Goal: Download file/media

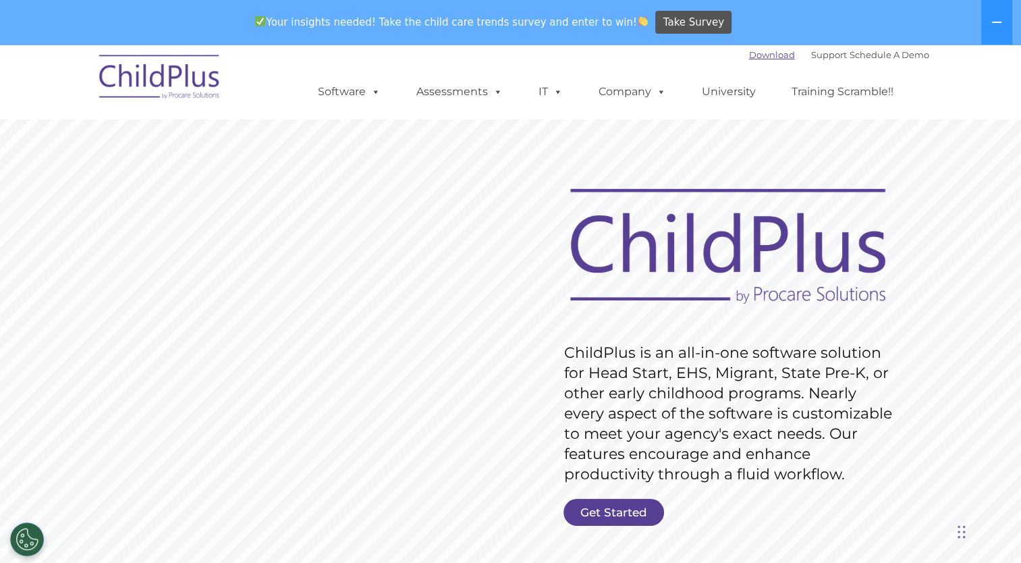
click at [750, 55] on link "Download" at bounding box center [772, 54] width 46 height 11
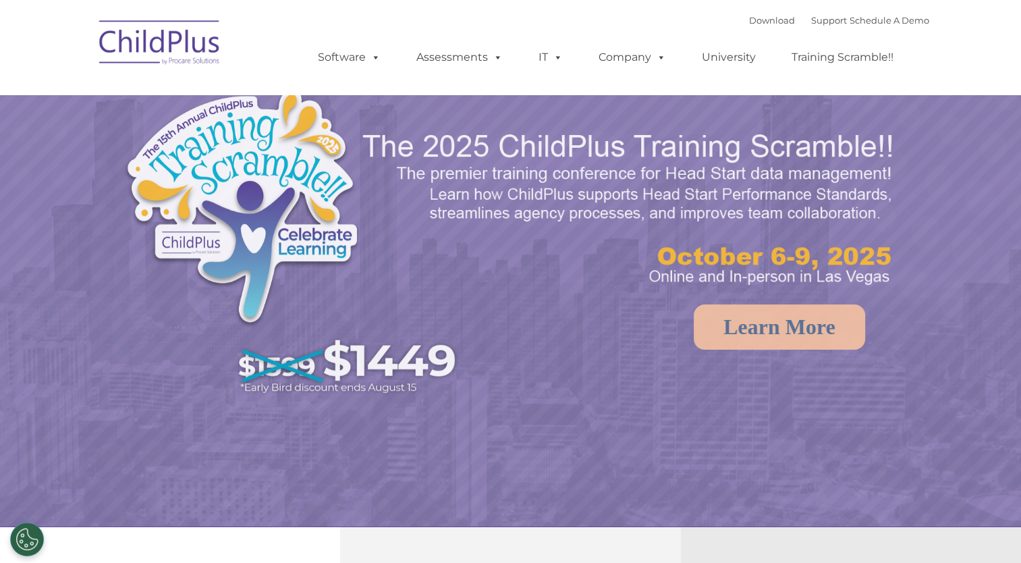
select select "MEDIUM"
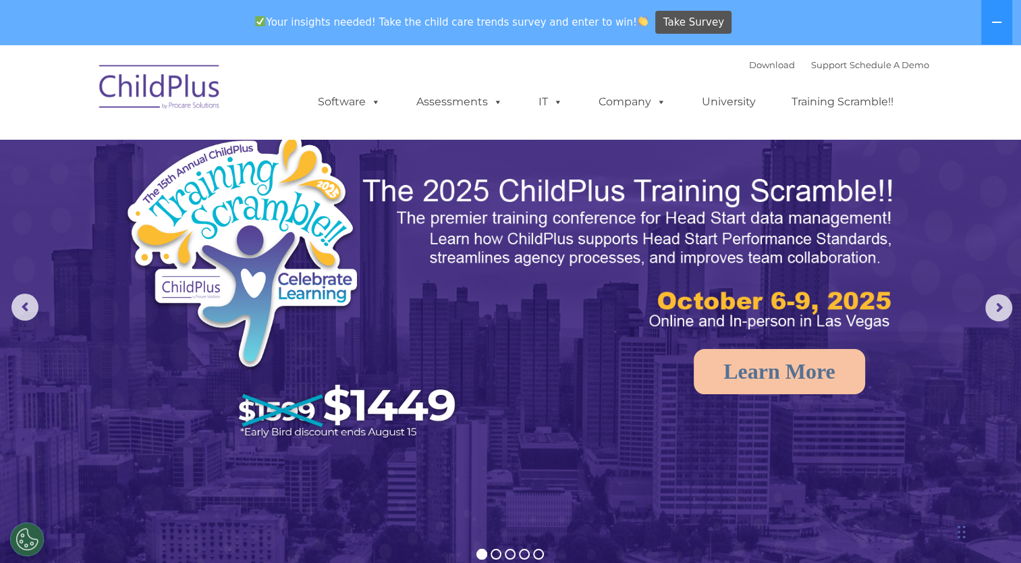
drag, startPoint x: 993, startPoint y: 12, endPoint x: 756, endPoint y: 47, distance: 239.3
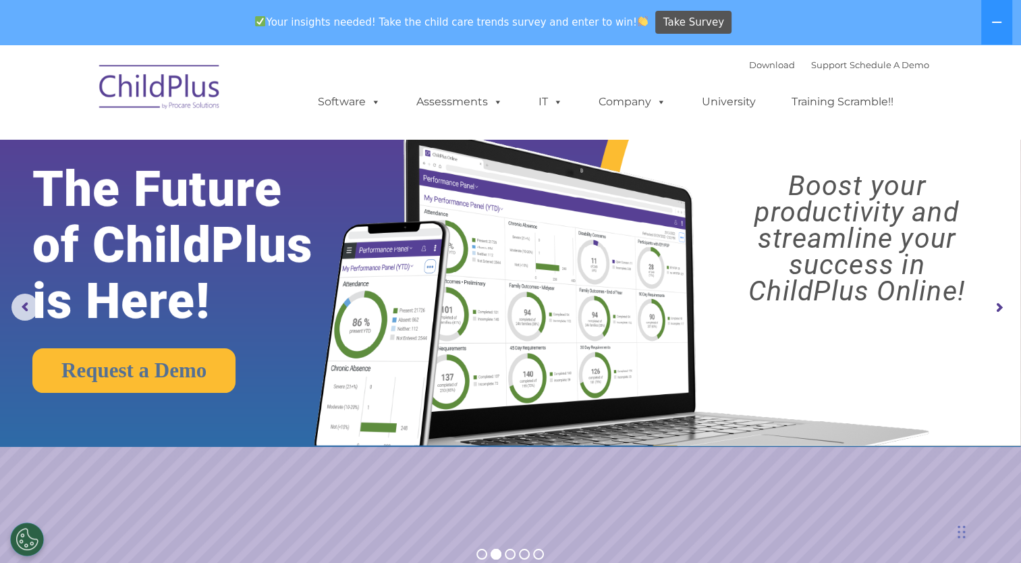
drag, startPoint x: 756, startPoint y: 47, endPoint x: 691, endPoint y: 71, distance: 69.2
drag, startPoint x: 691, startPoint y: 71, endPoint x: 695, endPoint y: 461, distance: 389.9
drag, startPoint x: 828, startPoint y: 514, endPoint x: 491, endPoint y: 485, distance: 337.8
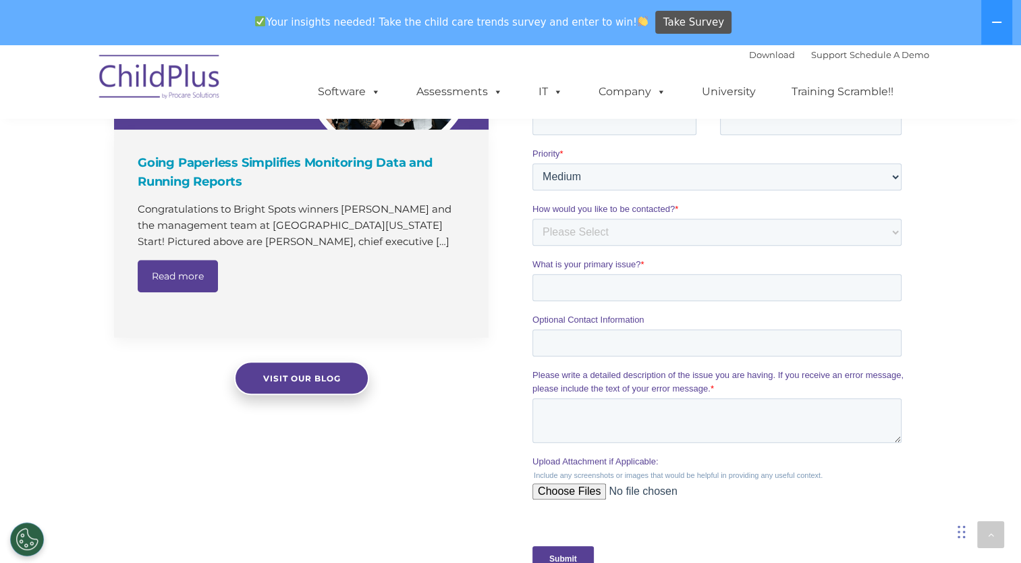
scroll to position [1375, 0]
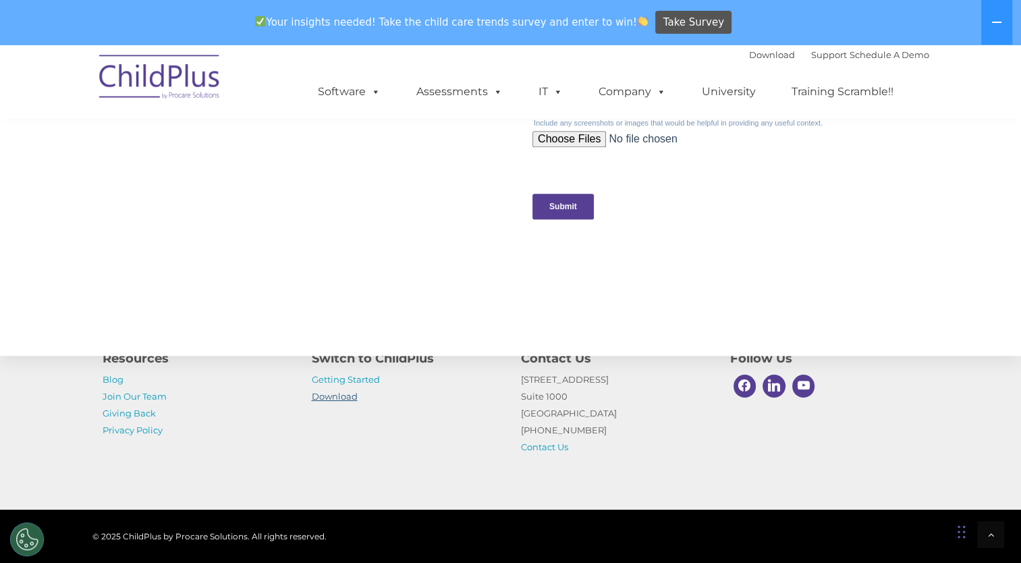
click at [331, 394] on link "Download" at bounding box center [335, 396] width 46 height 11
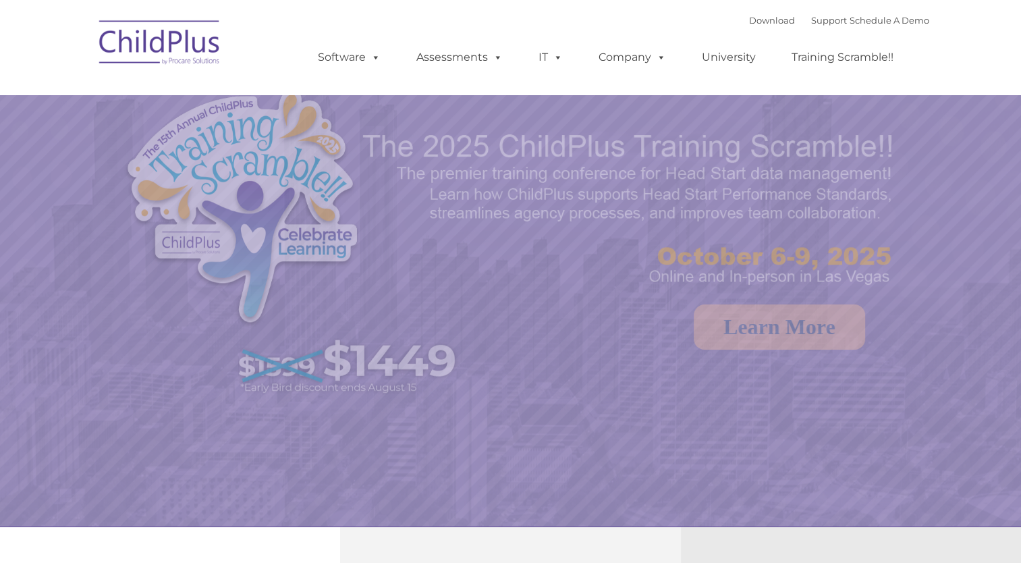
select select "MEDIUM"
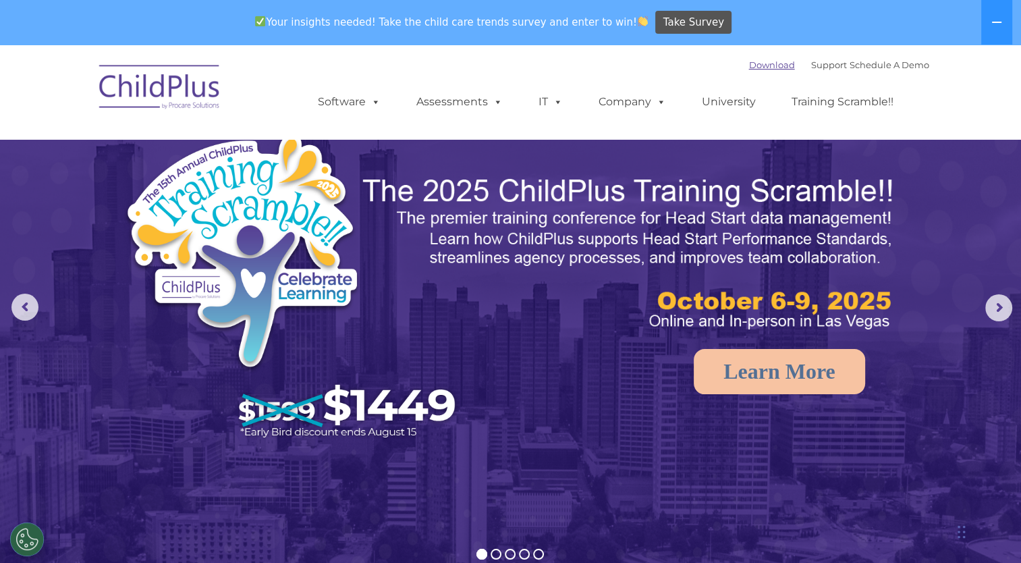
click at [749, 67] on link "Download" at bounding box center [772, 64] width 46 height 11
